Goal: Task Accomplishment & Management: Manage account settings

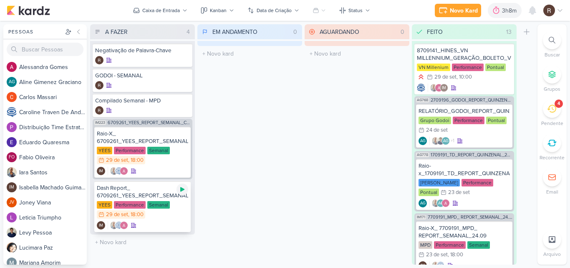
click at [181, 189] on icon at bounding box center [182, 189] width 4 height 5
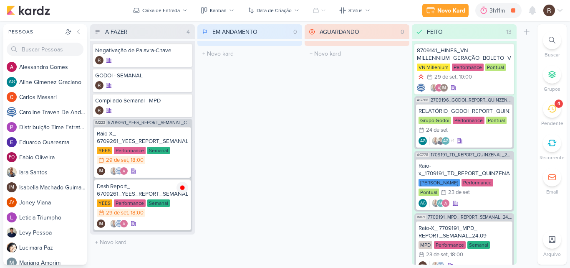
click at [553, 109] on icon at bounding box center [551, 109] width 9 height 8
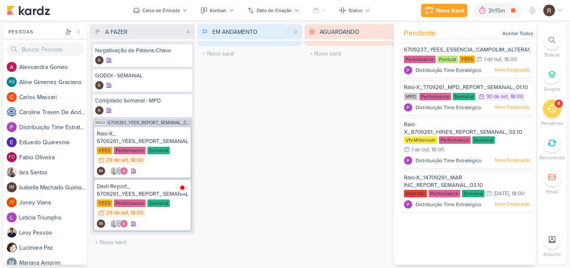
click at [294, 128] on div "EM ANDAMENTO 0 Mover Para Esquerda Mover Para Direita [GEOGRAPHIC_DATA] O títul…" at bounding box center [250, 144] width 105 height 240
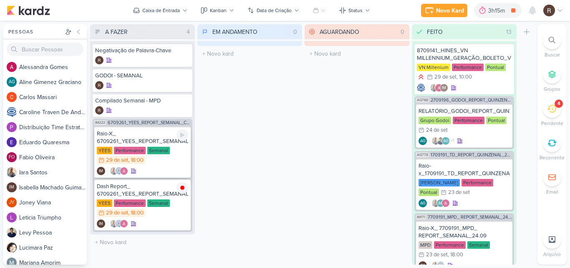
click at [165, 139] on div "Raio-X_ 6709261_YEES_REPORT_SEMANAL_COMERCIAL_30.09" at bounding box center [142, 137] width 91 height 15
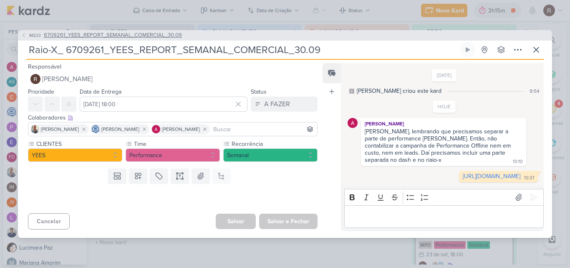
click at [120, 31] on span "6709261_YEES_REPORT_SEMANAL_COMERCIAL_30.09" at bounding box center [113, 35] width 138 height 8
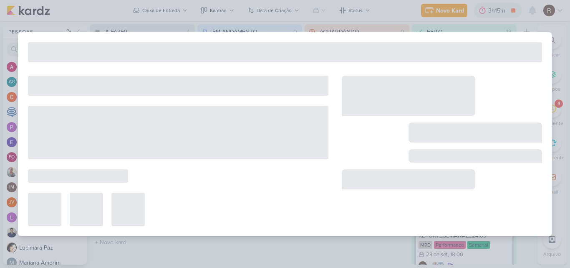
type input "6709261_YEES_REPORT_SEMANAL_COMERCIAL_30.09"
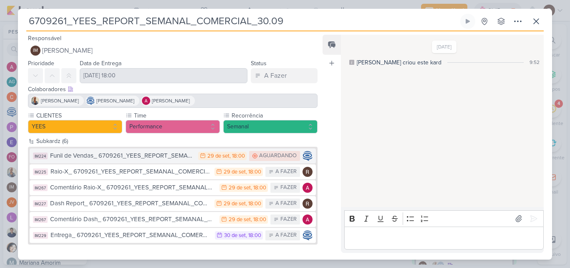
click at [177, 155] on div "Funil de Vendas_ 6709261_YEES_REPORT_SEMANAL_COMERCIAL_30.09" at bounding box center [122, 156] width 144 height 10
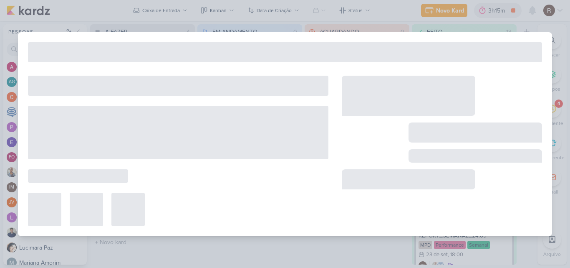
type input "Funil de Vendas_ 6709261_YEES_REPORT_SEMANAL_COMERCIAL_30.09"
type input "[DATE] 18:00"
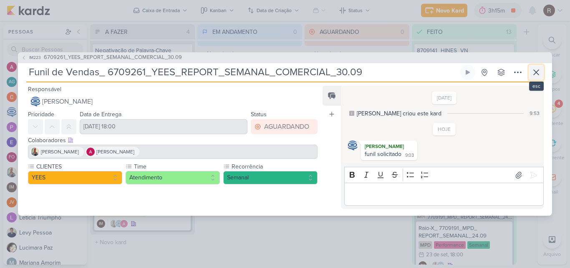
click at [535, 70] on icon at bounding box center [536, 72] width 5 height 5
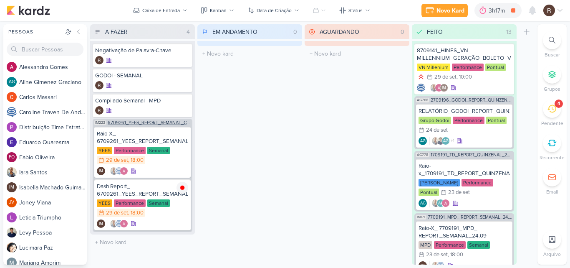
click at [149, 124] on span "6709261_YEES_REPORT_SEMANAL_COMERCIAL_30.09" at bounding box center [149, 122] width 83 height 5
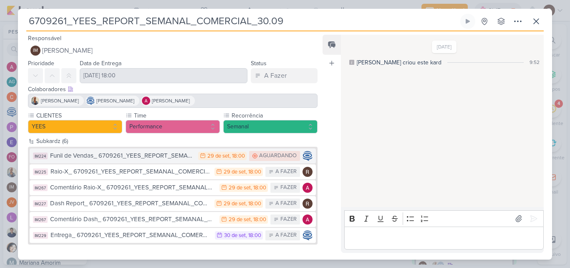
click at [167, 154] on div "Funil de Vendas_ 6709261_YEES_REPORT_SEMANAL_COMERCIAL_30.09" at bounding box center [122, 156] width 144 height 10
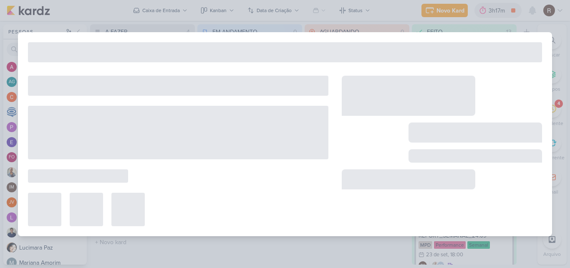
type input "Funil de Vendas_ 6709261_YEES_REPORT_SEMANAL_COMERCIAL_30.09"
type input "[DATE] 18:00"
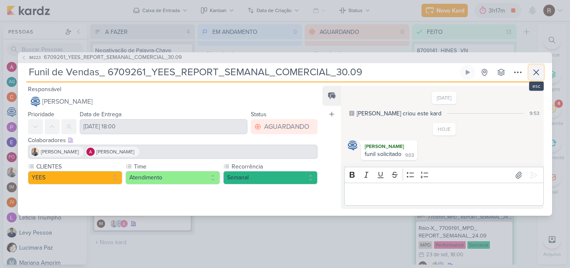
click at [535, 71] on icon at bounding box center [537, 72] width 10 height 10
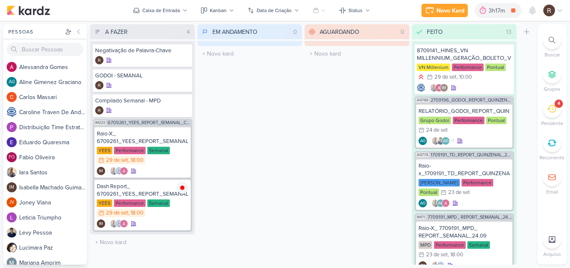
click at [257, 267] on div "Preferências de Quadros [GEOGRAPHIC_DATA] Organização Não tem nenhum quadro aqu…" at bounding box center [285, 144] width 570 height 247
click at [200, 159] on div "EM ANDAMENTO 0 Mover Para Esquerda Mover Para Direita [GEOGRAPHIC_DATA] O títul…" at bounding box center [250, 144] width 105 height 240
click at [164, 124] on span "6709261_YEES_REPORT_SEMANAL_COMERCIAL_30.09" at bounding box center [149, 122] width 83 height 5
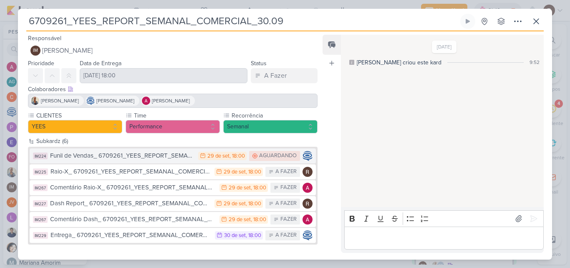
click at [178, 154] on div "Funil de Vendas_ 6709261_YEES_REPORT_SEMANAL_COMERCIAL_30.09" at bounding box center [122, 156] width 144 height 10
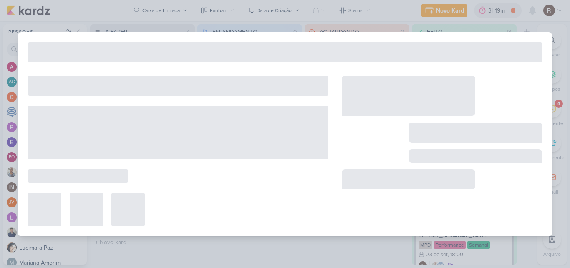
type input "Funil de Vendas_ 6709261_YEES_REPORT_SEMANAL_COMERCIAL_30.09"
type input "[DATE] 18:00"
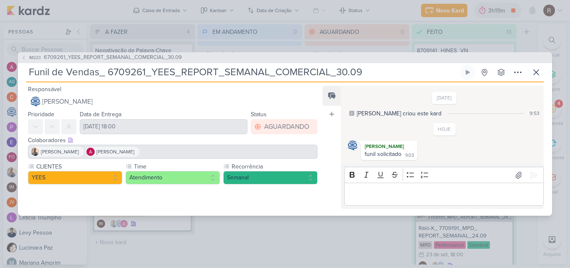
click at [368, 195] on p "Editor editing area: main" at bounding box center [444, 194] width 191 height 10
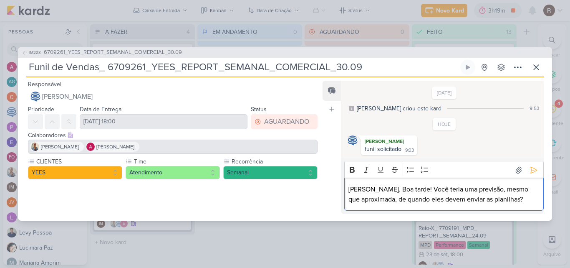
click at [384, 201] on p "[PERSON_NAME]. Boa tarde! Você teria uma previsão, mesmo que aproximada, de qua…" at bounding box center [444, 194] width 191 height 20
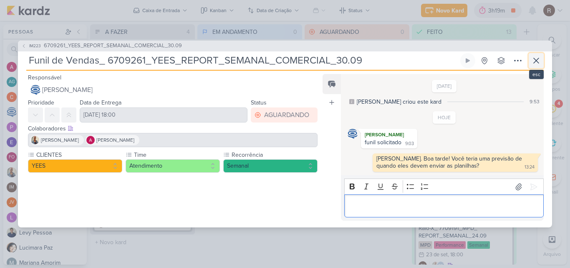
click at [534, 62] on icon at bounding box center [537, 61] width 10 height 10
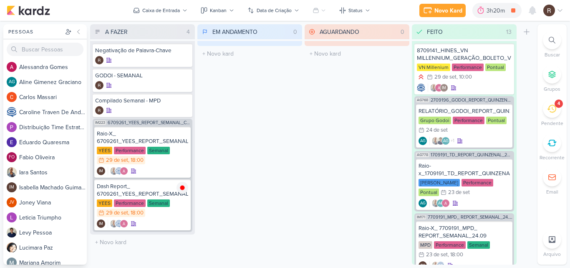
click at [550, 111] on icon at bounding box center [551, 108] width 9 height 9
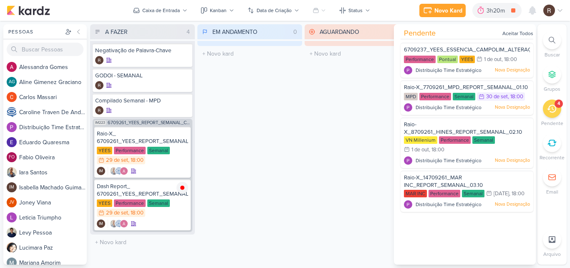
click at [342, 159] on div "AGUARDANDO 0 Mover Para Esquerda Mover Para Direita [GEOGRAPHIC_DATA] O título …" at bounding box center [357, 144] width 105 height 240
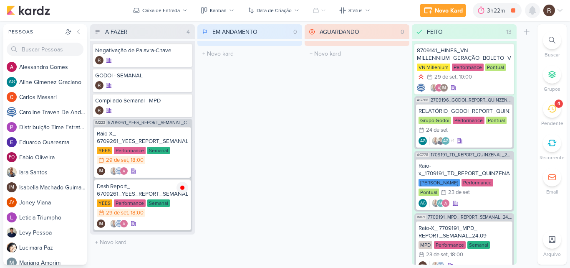
click at [531, 15] on icon at bounding box center [533, 10] width 10 height 10
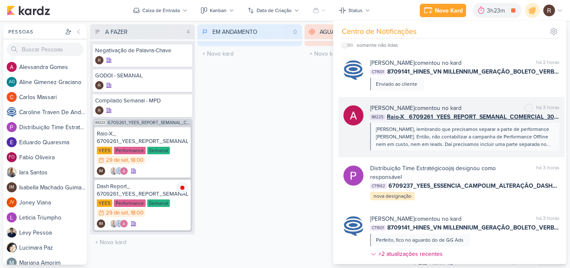
click at [429, 132] on div "[PERSON_NAME], lembrando que precisamos separar a parte de performance [PERSON_…" at bounding box center [464, 136] width 177 height 23
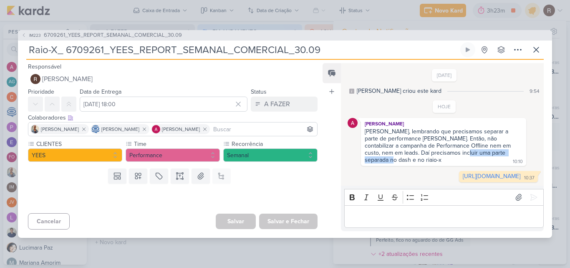
drag, startPoint x: 518, startPoint y: 145, endPoint x: 450, endPoint y: 144, distance: 67.7
click at [451, 144] on div "[PERSON_NAME], lembrando que precisamos separar a parte de performance [PERSON_…" at bounding box center [444, 146] width 162 height 36
click at [429, 144] on div "[PERSON_NAME], lembrando que precisamos separar a parte de performance [PERSON_…" at bounding box center [439, 145] width 148 height 35
click at [539, 46] on icon at bounding box center [537, 50] width 10 height 10
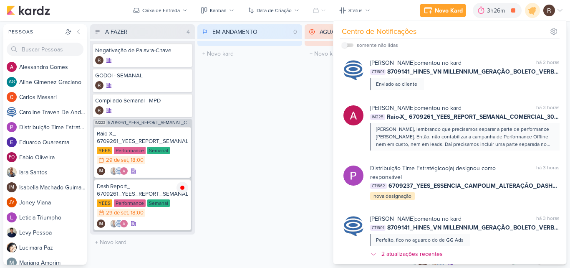
click at [273, 128] on div "EM ANDAMENTO 0 Mover Para Esquerda Mover Para Direita [GEOGRAPHIC_DATA] O títul…" at bounding box center [250, 144] width 105 height 240
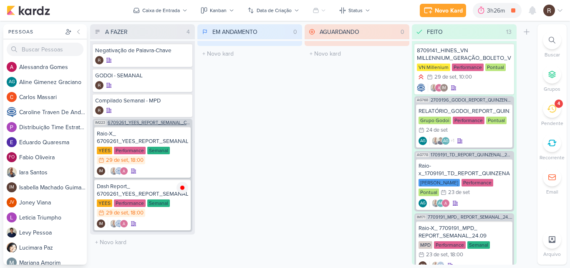
click at [137, 122] on span "6709261_YEES_REPORT_SEMANAL_COMERCIAL_30.09" at bounding box center [149, 122] width 83 height 5
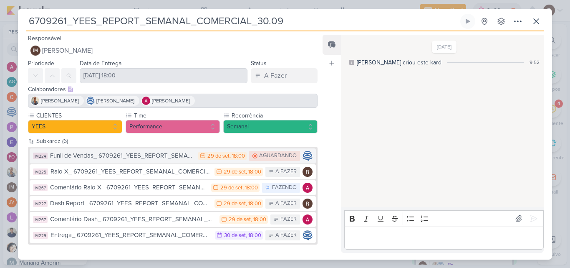
click at [171, 154] on div "Funil de Vendas_ 6709261_YEES_REPORT_SEMANAL_COMERCIAL_30.09" at bounding box center [122, 156] width 144 height 10
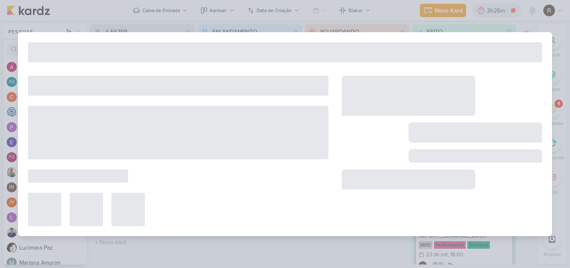
type input "Funil de Vendas_ 6709261_YEES_REPORT_SEMANAL_COMERCIAL_30.09"
type input "[DATE] 18:00"
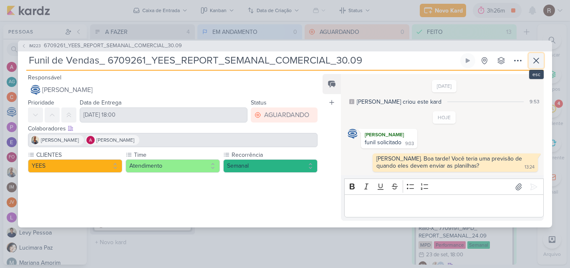
click at [536, 63] on icon at bounding box center [537, 61] width 10 height 10
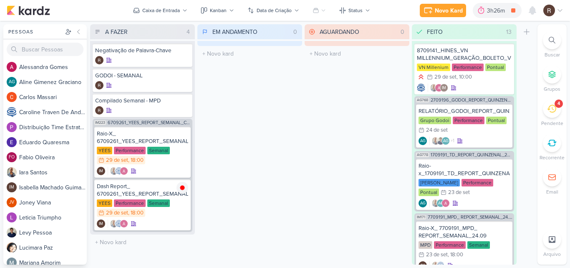
click at [312, 124] on div "AGUARDANDO 0 Mover Para Esquerda Mover Para Direita [GEOGRAPHIC_DATA] O título …" at bounding box center [357, 144] width 105 height 240
click at [291, 99] on div "EM ANDAMENTO 0 Mover Para Esquerda Mover Para Direita [GEOGRAPHIC_DATA] O títul…" at bounding box center [250, 144] width 105 height 240
click at [486, 13] on div at bounding box center [482, 10] width 12 height 13
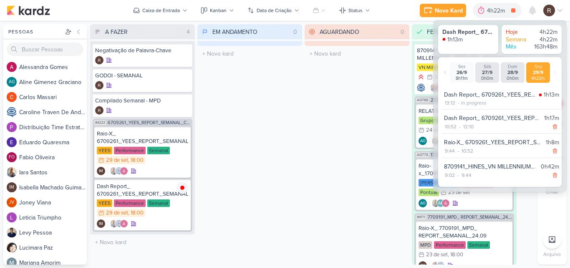
click at [379, 111] on div "AGUARDANDO 0 Mover Para Esquerda Mover Para Direita [GEOGRAPHIC_DATA] O título …" at bounding box center [357, 144] width 105 height 240
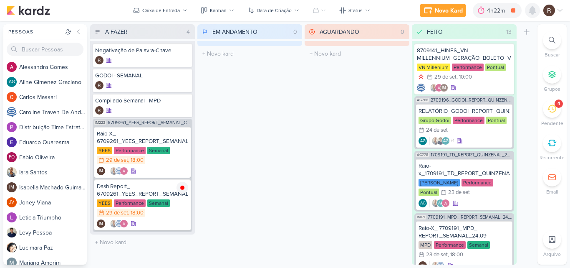
click at [531, 13] on icon at bounding box center [533, 10] width 10 height 10
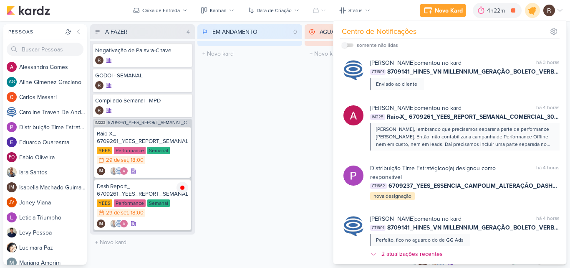
click at [531, 13] on icon at bounding box center [533, 10] width 10 height 10
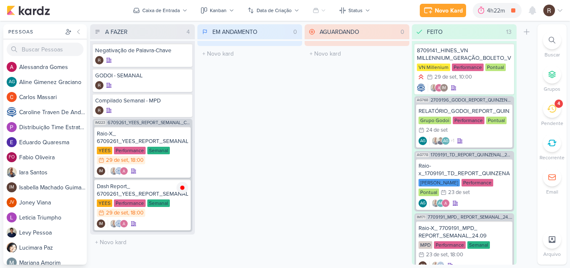
click at [398, 107] on div "AGUARDANDO 0 Mover Para Esquerda Mover Para Direita [GEOGRAPHIC_DATA] O título …" at bounding box center [357, 144] width 105 height 240
click at [280, 98] on div "EM ANDAMENTO 0 Mover Para Esquerda Mover Para Direita [GEOGRAPHIC_DATA] O títul…" at bounding box center [250, 144] width 105 height 240
click at [530, 8] on icon at bounding box center [533, 10] width 10 height 10
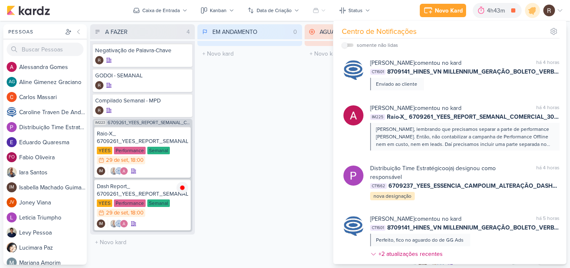
drag, startPoint x: 329, startPoint y: 94, endPoint x: 314, endPoint y: 94, distance: 15.5
click at [329, 94] on div "AGUARDANDO 0 Mover Para Esquerda Mover Para Direita [GEOGRAPHIC_DATA] O título …" at bounding box center [357, 144] width 105 height 240
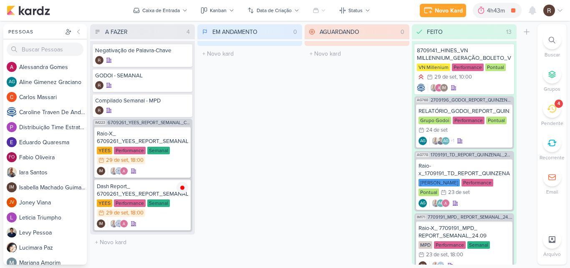
click at [167, 125] on div "IM223 6709261_YEES_REPORT_SEMANAL_COMERCIAL_30.09 Raio-X_ 6709261_YEES_REPORT_S…" at bounding box center [143, 175] width 100 height 113
click at [167, 123] on span "6709261_YEES_REPORT_SEMANAL_COMERCIAL_30.09" at bounding box center [149, 122] width 83 height 5
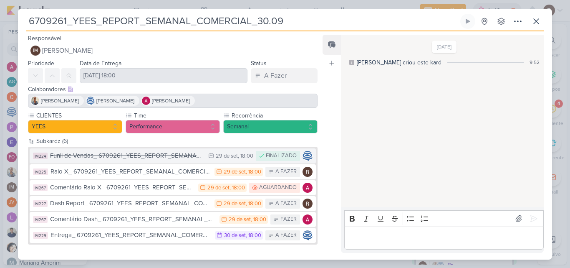
click at [163, 154] on div "Funil de Vendas_ 6709261_YEES_REPORT_SEMANAL_COMERCIAL_30.09" at bounding box center [127, 156] width 154 height 10
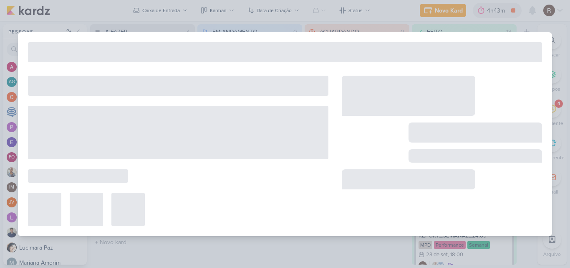
type input "Funil de Vendas_ 6709261_YEES_REPORT_SEMANAL_COMERCIAL_30.09"
type input "[DATE] 18:00"
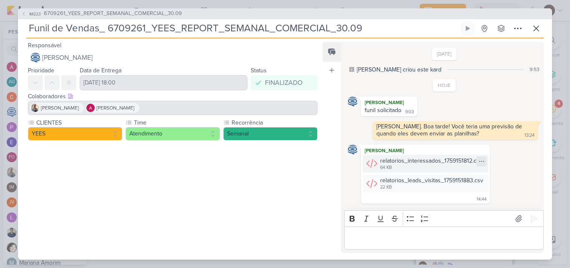
click at [480, 161] on icon at bounding box center [482, 161] width 7 height 7
click at [458, 193] on button "Baixar" at bounding box center [451, 189] width 67 height 12
click at [479, 179] on icon at bounding box center [482, 180] width 7 height 7
click at [451, 208] on button "Baixar" at bounding box center [451, 209] width 67 height 12
click at [157, 12] on span "6709261_YEES_REPORT_SEMANAL_COMERCIAL_30.09" at bounding box center [113, 14] width 138 height 8
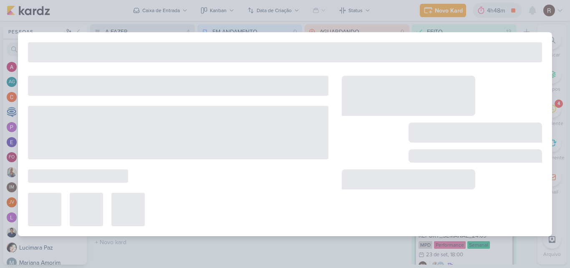
type input "6709261_YEES_REPORT_SEMANAL_COMERCIAL_30.09"
type input "[DATE] 18:00"
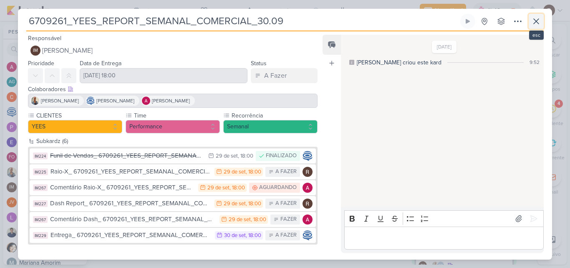
click at [532, 20] on icon at bounding box center [537, 21] width 10 height 10
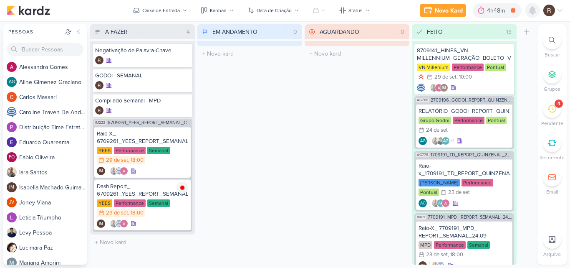
click at [535, 15] on icon at bounding box center [533, 10] width 10 height 10
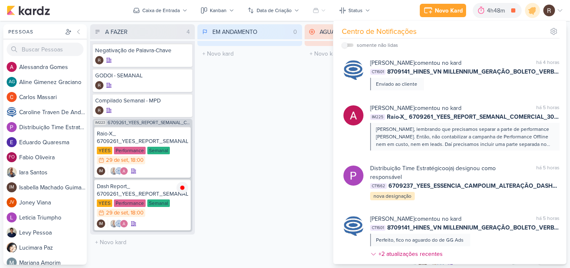
click at [284, 147] on div "EM ANDAMENTO 0 Mover Para Esquerda Mover Para Direita [GEOGRAPHIC_DATA] O títul…" at bounding box center [250, 144] width 105 height 240
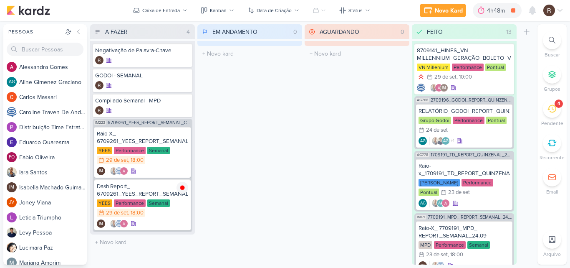
click at [544, 112] on div "4" at bounding box center [552, 108] width 18 height 18
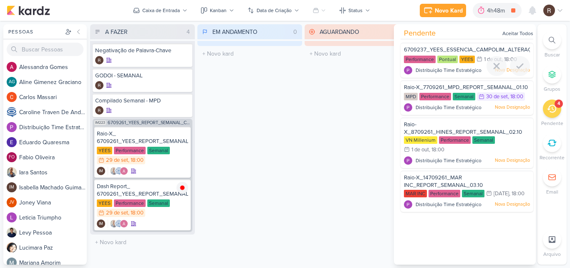
click at [451, 62] on div "Pontual" at bounding box center [448, 60] width 20 height 8
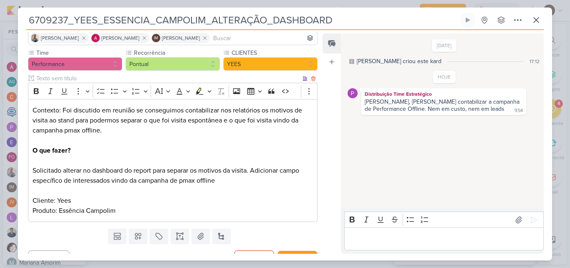
scroll to position [76, 0]
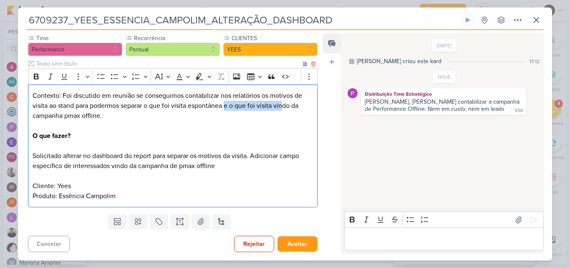
drag, startPoint x: 226, startPoint y: 109, endPoint x: 284, endPoint y: 111, distance: 58.5
click at [284, 111] on p "Contexto: Foi discutido em reunião se conseguimos contabilizar nos relatórios o…" at bounding box center [173, 146] width 281 height 110
click at [290, 125] on p "Contexto: Foi discutido em reunião se conseguimos contabilizar nos relatórios o…" at bounding box center [173, 146] width 281 height 110
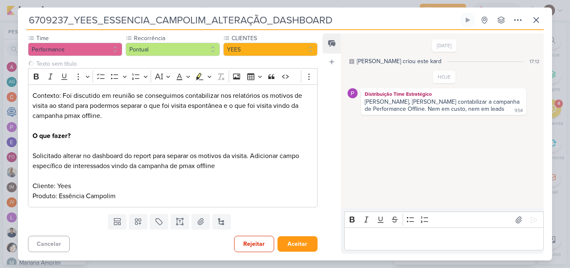
click at [355, 135] on div "[DATE] [PERSON_NAME] criou este kard 17:12 HOJE 9:54 9:54" at bounding box center [442, 121] width 202 height 174
click at [539, 23] on icon at bounding box center [536, 20] width 5 height 5
